Goal: Download file/media

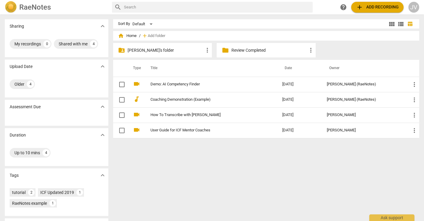
click at [164, 53] on p "[PERSON_NAME]'s folder" at bounding box center [166, 50] width 76 height 6
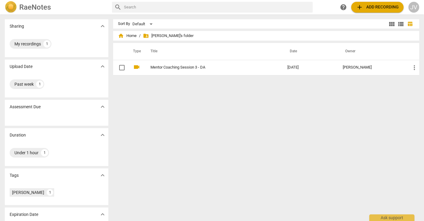
click at [356, 7] on span "add" at bounding box center [359, 7] width 7 height 7
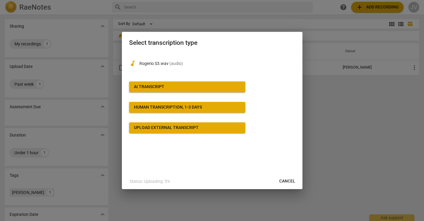
click at [178, 88] on span "AI Transcript" at bounding box center [187, 87] width 107 height 6
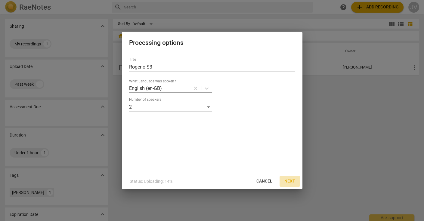
click at [289, 182] on span "Next" at bounding box center [289, 181] width 11 height 6
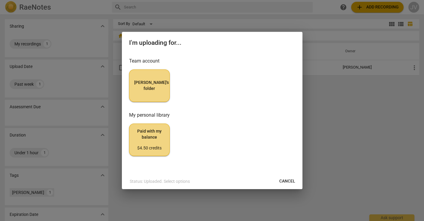
click at [145, 86] on span "[PERSON_NAME]'s folder" at bounding box center [149, 86] width 30 height 12
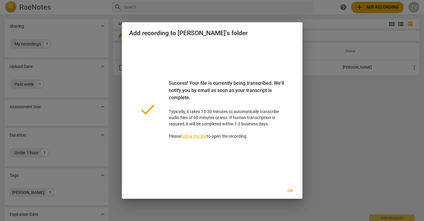
click at [292, 196] on button "Ok" at bounding box center [290, 191] width 19 height 11
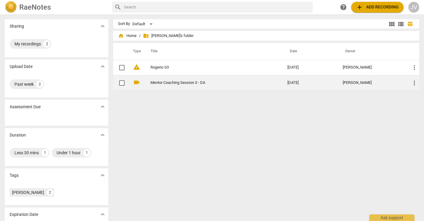
click at [206, 82] on link "Mentor Coaching Session 3 - DA" at bounding box center [207, 83] width 115 height 5
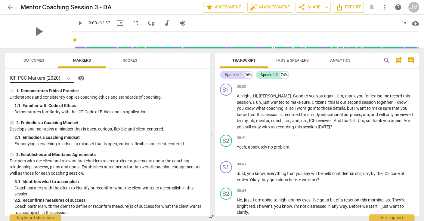
click at [64, 79] on div at bounding box center [68, 78] width 11 height 9
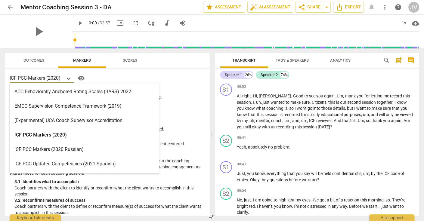
click at [99, 132] on div "ICF PCC Markers (2020)" at bounding box center [85, 135] width 150 height 14
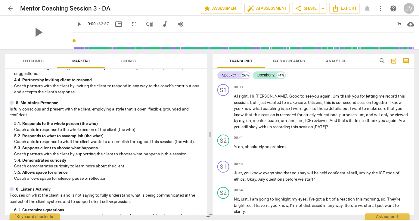
scroll to position [77, 0]
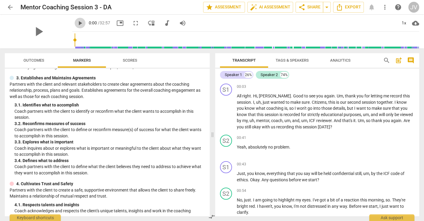
click at [76, 22] on span "play_arrow" at bounding box center [79, 23] width 7 height 7
click at [309, 123] on span "," at bounding box center [308, 120] width 2 height 5
click at [76, 24] on span "pause" at bounding box center [79, 23] width 7 height 7
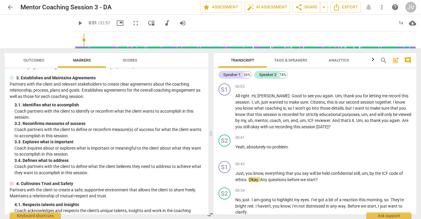
click at [76, 20] on span "play_arrow" at bounding box center [79, 23] width 7 height 7
click at [397, 25] on div "1x" at bounding box center [400, 23] width 11 height 10
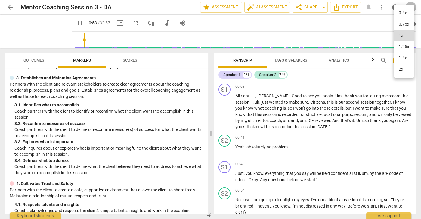
click at [401, 53] on li "1.25x" at bounding box center [404, 46] width 20 height 11
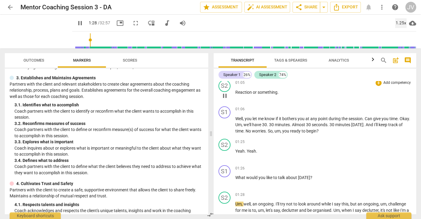
scroll to position [324, 0]
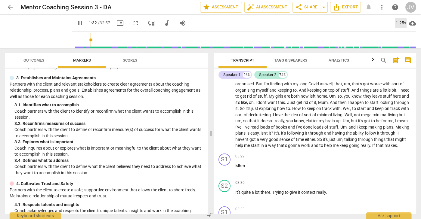
click at [404, 24] on div "1.25x" at bounding box center [400, 23] width 11 height 10
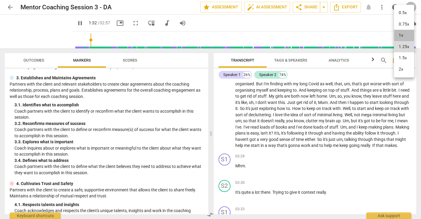
click at [400, 36] on li "1x" at bounding box center [404, 35] width 20 height 11
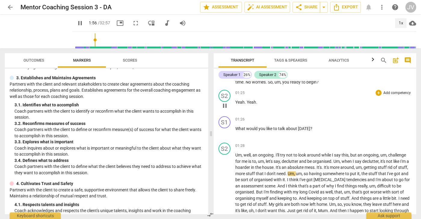
scroll to position [355, 0]
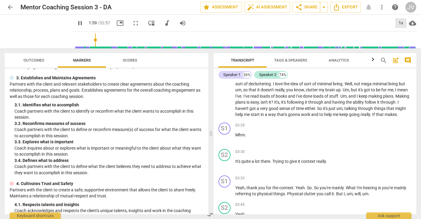
click at [399, 19] on div "1x" at bounding box center [400, 23] width 11 height 10
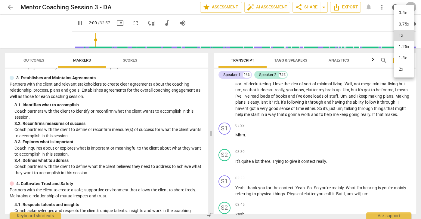
click at [404, 53] on li "1.25x" at bounding box center [404, 46] width 20 height 11
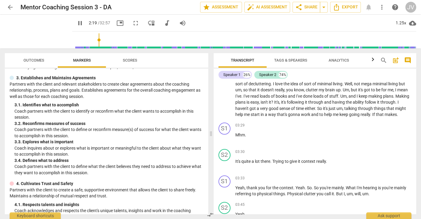
click at [223, 70] on span "pause" at bounding box center [224, 65] width 7 height 7
click at [75, 25] on span "play_arrow" at bounding box center [80, 23] width 11 height 7
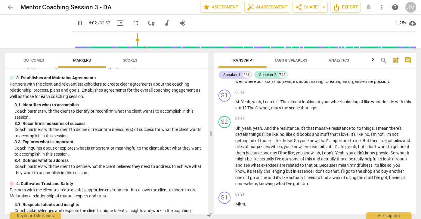
scroll to position [947, 0]
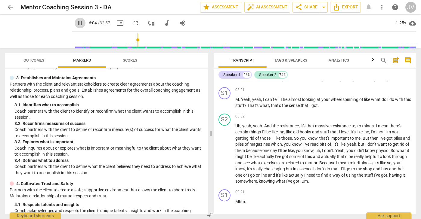
click at [76, 24] on span "pause" at bounding box center [79, 23] width 7 height 7
click at [76, 24] on span "play_arrow" at bounding box center [79, 23] width 7 height 7
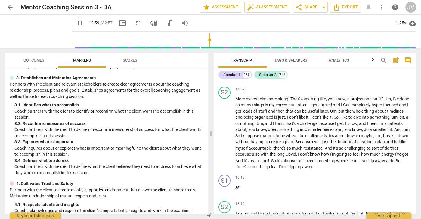
scroll to position [1949, 0]
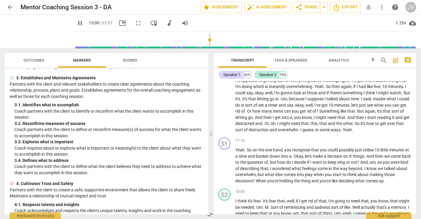
click at [76, 22] on span "pause" at bounding box center [79, 23] width 7 height 7
click at [76, 26] on span "play_arrow" at bounding box center [79, 23] width 7 height 7
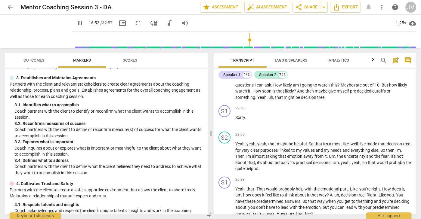
scroll to position [2497, 0]
click at [76, 22] on span "play_arrow" at bounding box center [79, 23] width 7 height 7
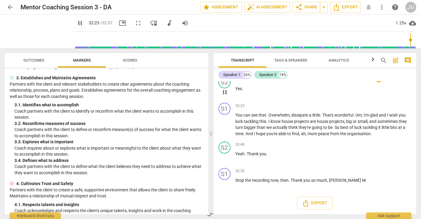
scroll to position [4900, 0]
type input "1977"
click at [310, 202] on span "Export" at bounding box center [314, 203] width 25 height 7
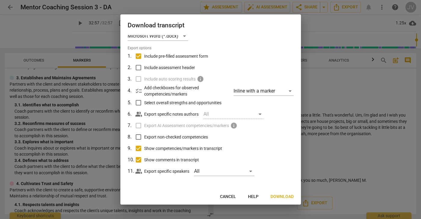
scroll to position [17, 0]
click at [283, 196] on span "Download" at bounding box center [282, 197] width 23 height 6
